Goal: Information Seeking & Learning: Learn about a topic

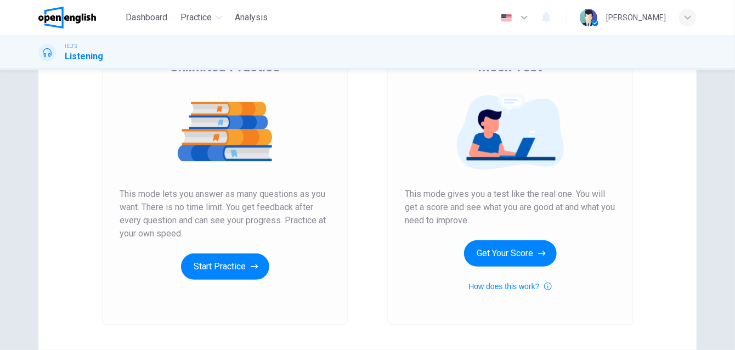
scroll to position [110, 0]
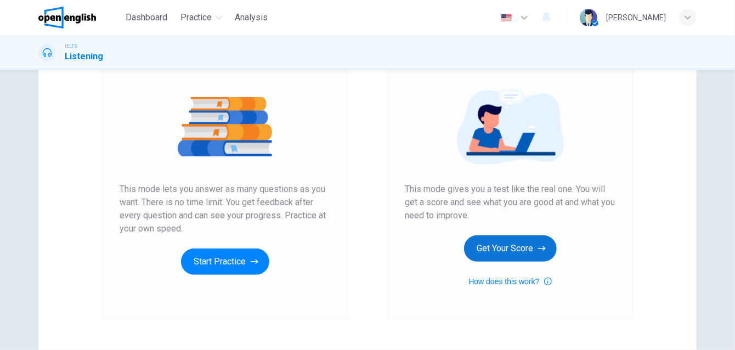
click at [517, 252] on button "Get Your Score" at bounding box center [510, 248] width 93 height 26
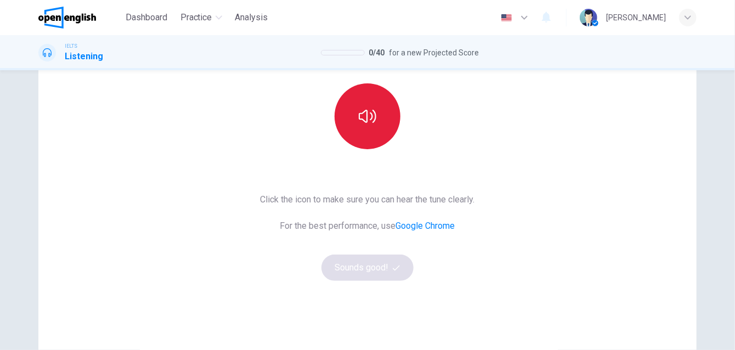
click at [372, 123] on icon "button" at bounding box center [368, 117] width 18 height 18
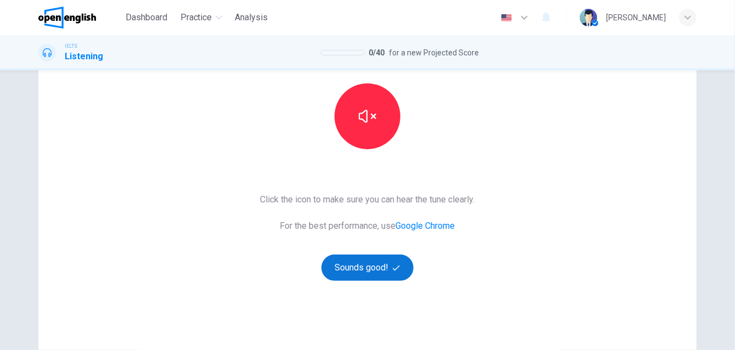
click at [377, 270] on button "Sounds good!" at bounding box center [367, 268] width 92 height 26
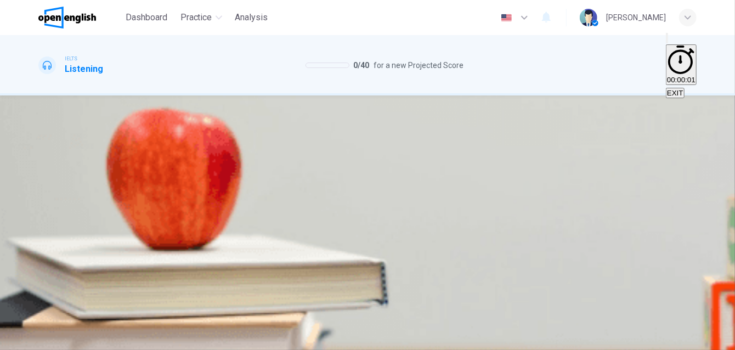
scroll to position [0, 0]
click at [410, 241] on body "This site uses cookies, as explained in our Privacy Policy . If you agree to th…" at bounding box center [367, 175] width 735 height 350
type input "**"
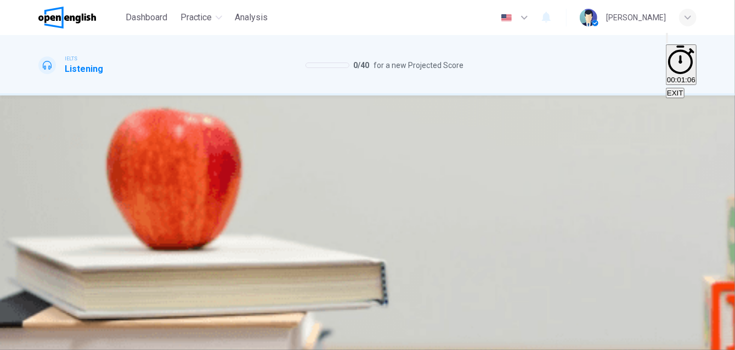
type input "*"
click at [406, 240] on body "This site uses cookies, as explained in our Privacy Policy . If you agree to th…" at bounding box center [367, 175] width 735 height 350
type input "**"
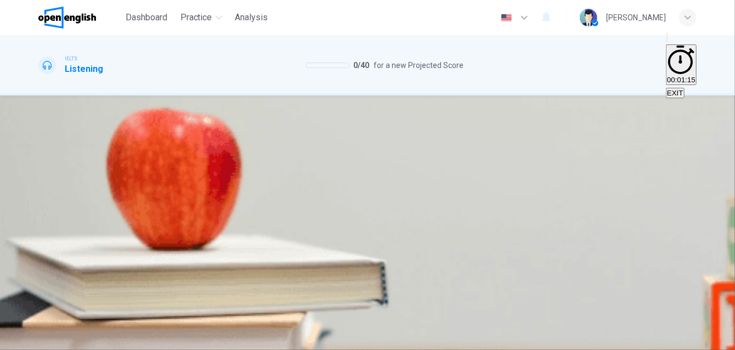
type input "*"
click at [512, 200] on div "1 G * ​ green belt 2 ​ ​ desentralization 3 ​ ​ new towns 4 ​ ​ [GEOGRAPHIC_DAT…" at bounding box center [367, 253] width 658 height 197
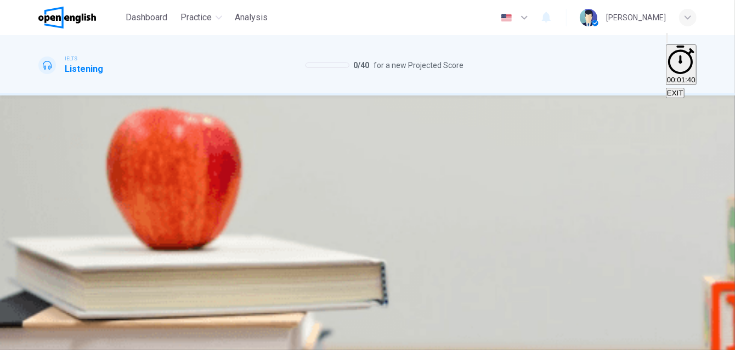
click at [520, 203] on div "1 G * ​ green belt 2 ​ ​ desentralization 3 ​ ​ new towns 4 ​ ​ [GEOGRAPHIC_DAT…" at bounding box center [367, 253] width 658 height 197
click at [382, 245] on body "This site uses cookies, as explained in our Privacy Policy . If you agree to th…" at bounding box center [367, 175] width 735 height 350
type input "**"
type input "*"
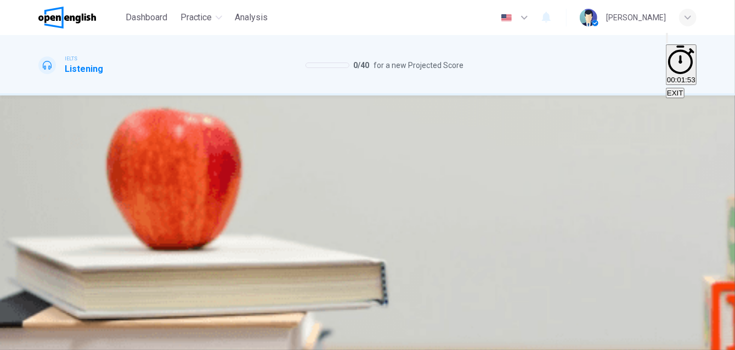
click at [577, 264] on div "3 ​ ​ new towns" at bounding box center [367, 277] width 658 height 39
type input "**"
click at [389, 248] on body "This site uses cookies, as explained in our Privacy Policy . If you agree to th…" at bounding box center [367, 175] width 735 height 350
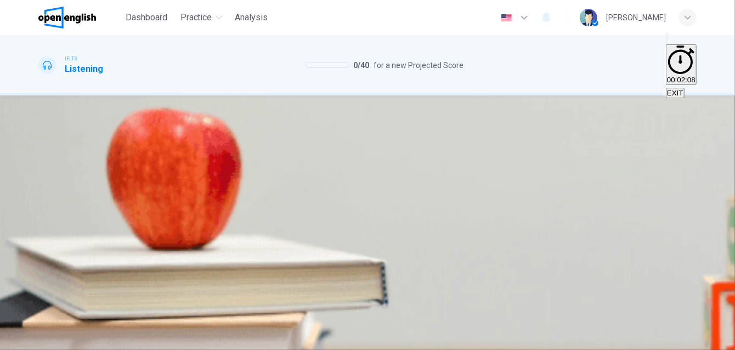
type input "*"
click at [377, 239] on body "This site uses cookies, as explained in our Privacy Policy . If you agree to th…" at bounding box center [367, 175] width 735 height 350
type input "**"
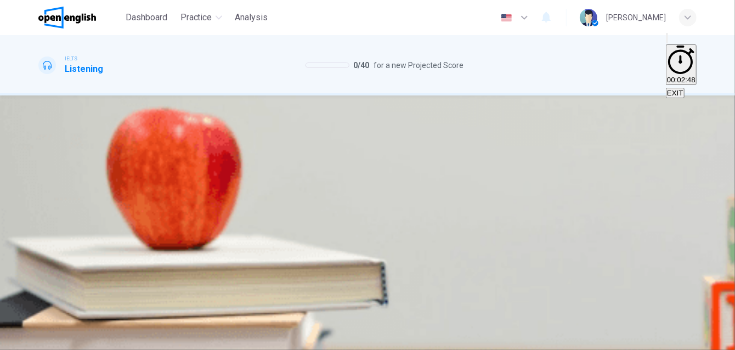
type input "*"
click at [379, 277] on body "This site uses cookies, as explained in our Privacy Policy . If you agree to th…" at bounding box center [367, 175] width 735 height 350
type input "**"
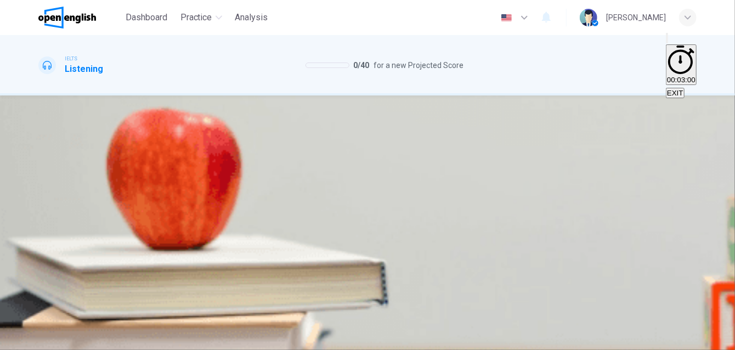
type input "*"
click at [377, 261] on body "This site uses cookies, as explained in our Privacy Policy . If you agree to th…" at bounding box center [367, 175] width 735 height 350
type input "**"
click at [376, 349] on li "A" at bounding box center [367, 356] width 735 height 13
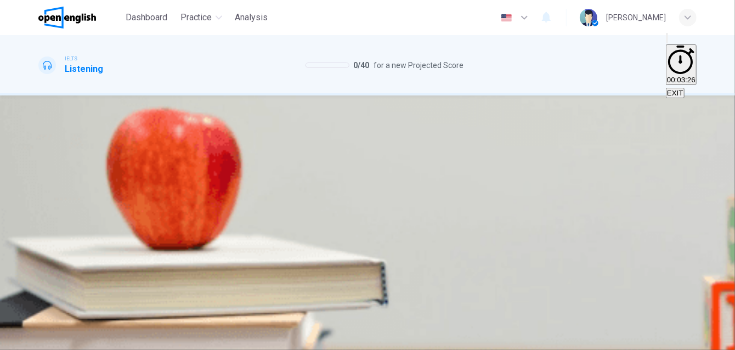
type input "*"
click at [576, 219] on div "4 D * ​ [PERSON_NAME] sites" at bounding box center [367, 238] width 658 height 39
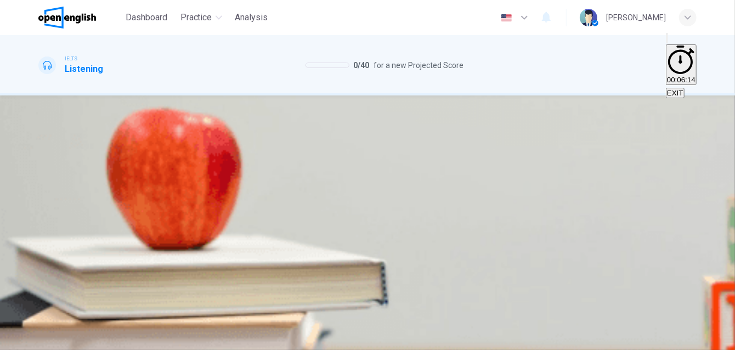
scroll to position [188, 0]
click at [54, 340] on span "SUBMIT" at bounding box center [39, 344] width 27 height 8
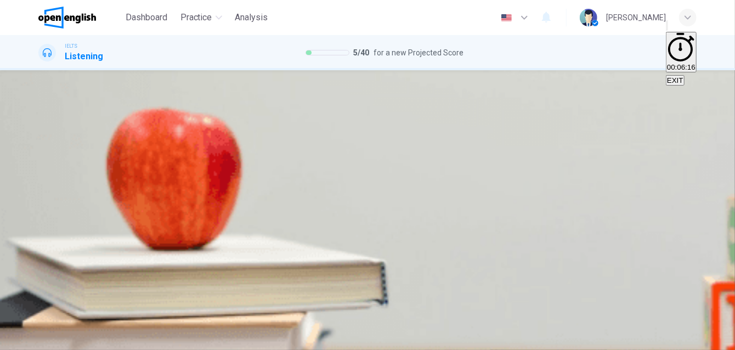
scroll to position [114, 0]
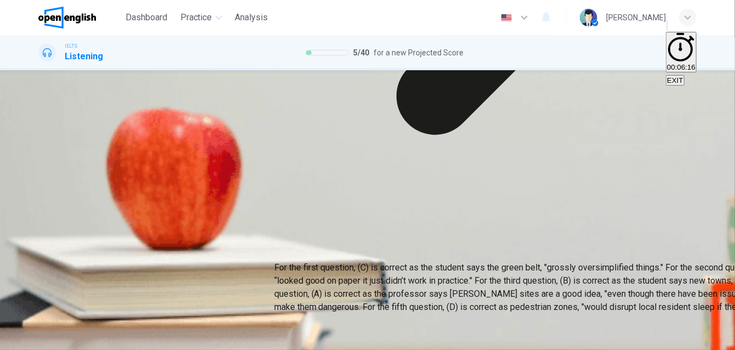
type input "*"
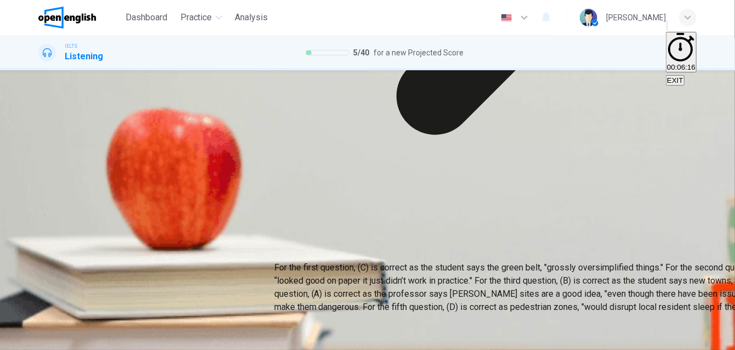
click at [560, 176] on div "1 C * ​ green belt 2 E * ​ desentralization 3 B * ​ new towns 4 D * ​ [PERSON_N…" at bounding box center [367, 173] width 658 height 197
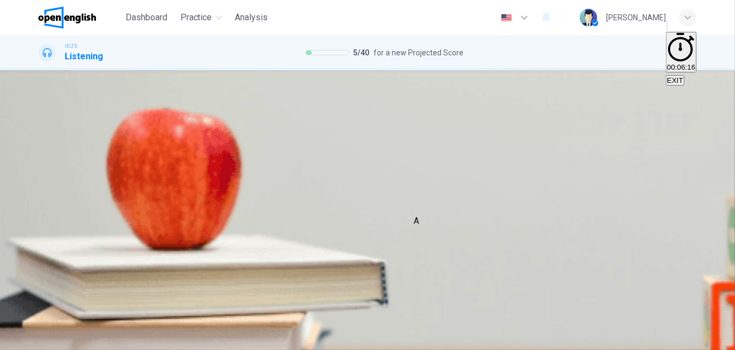
click at [44, 220] on div "D" at bounding box center [41, 213] width 6 height 13
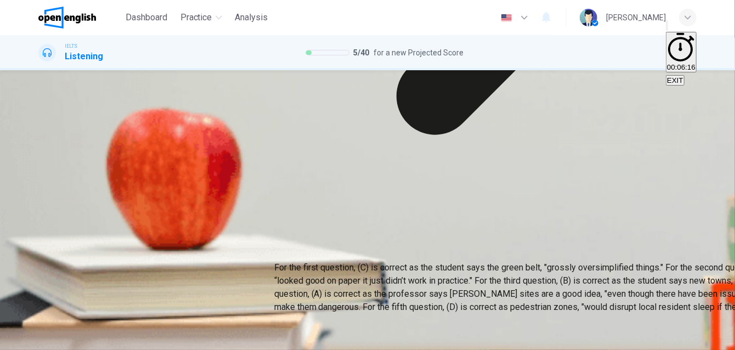
click at [549, 210] on div "1 C * ​ green belt 2 E * ​ desentralization 3 B * ​ new towns 4 D * ​ [PERSON_N…" at bounding box center [367, 173] width 658 height 197
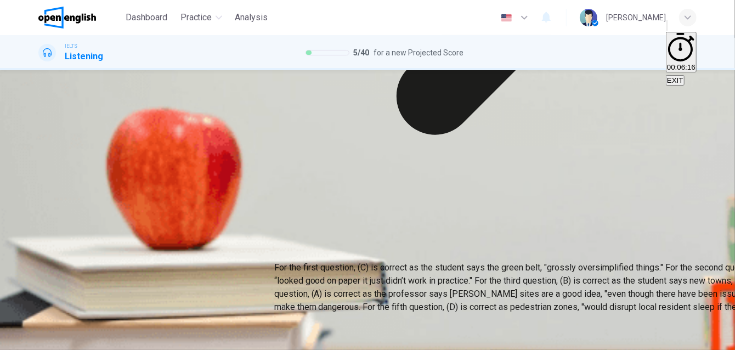
click at [605, 183] on div "1 C * ​ green belt 2 E * ​ desentralization 3 B * ​ new towns 4 D * ​ [PERSON_N…" at bounding box center [367, 173] width 658 height 197
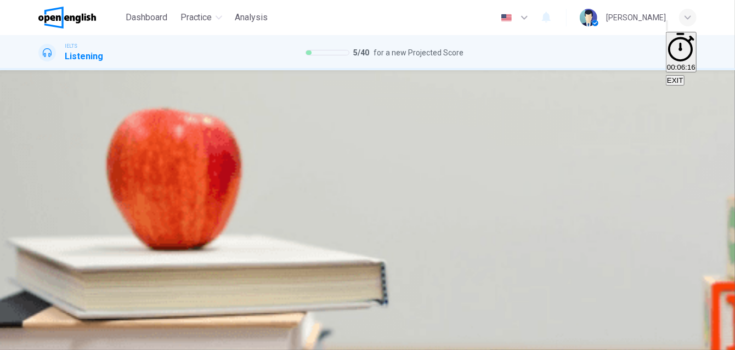
scroll to position [0, 0]
drag, startPoint x: 159, startPoint y: 20, endPoint x: 422, endPoint y: 74, distance: 268.8
click at [159, 20] on span "Dashboard" at bounding box center [147, 17] width 42 height 13
